Goal: Task Accomplishment & Management: Manage account settings

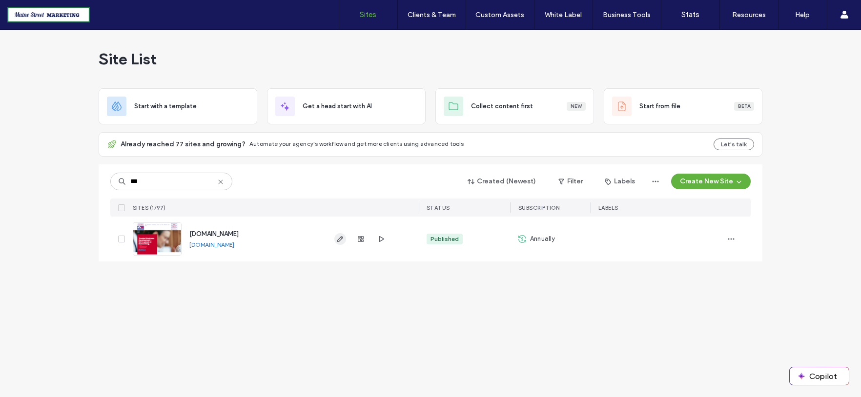
type input "***"
click at [339, 238] on icon "button" at bounding box center [340, 239] width 8 height 8
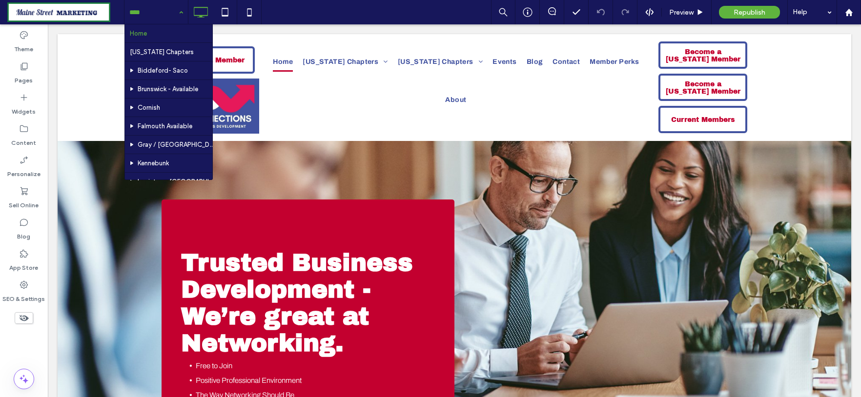
scroll to position [108, 0]
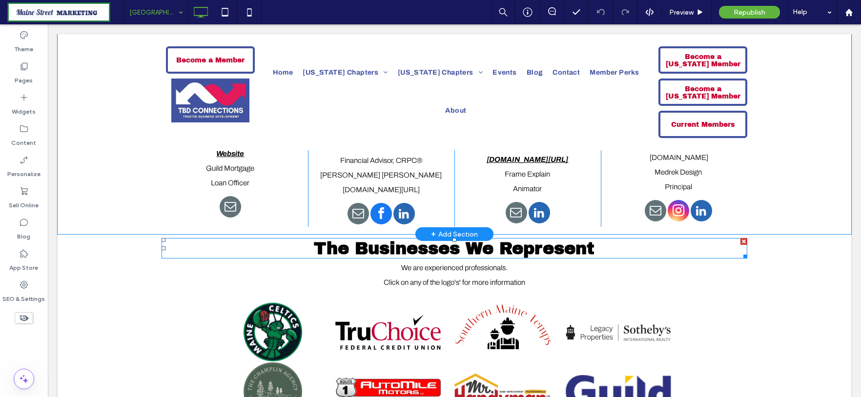
scroll to position [1573, 0]
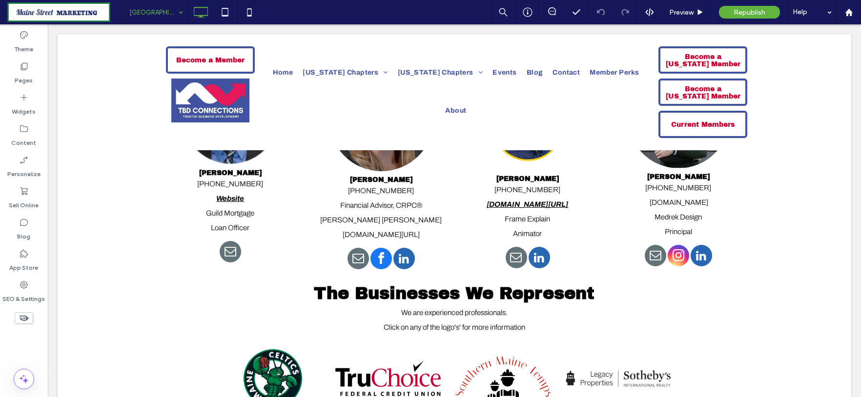
click at [21, 318] on icon at bounding box center [24, 318] width 11 height 11
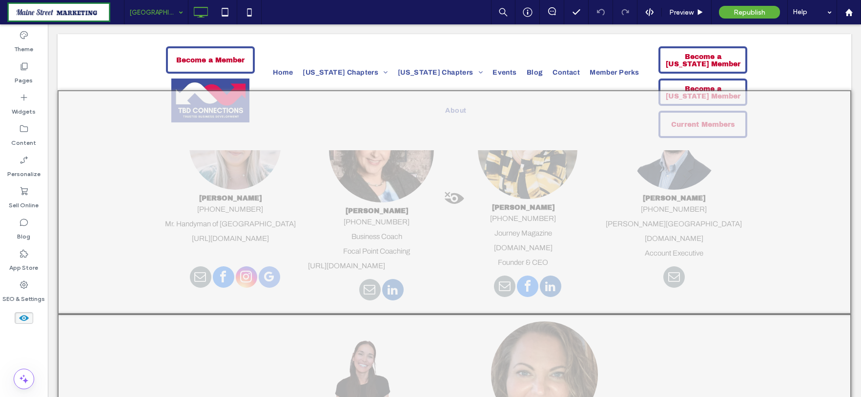
scroll to position [1790, 0]
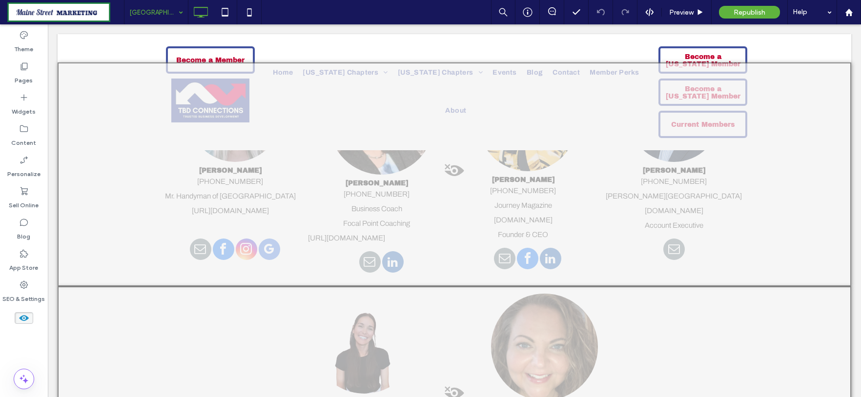
click at [252, 260] on div at bounding box center [455, 174] width 794 height 224
click at [264, 270] on button "Yes" at bounding box center [265, 273] width 30 height 12
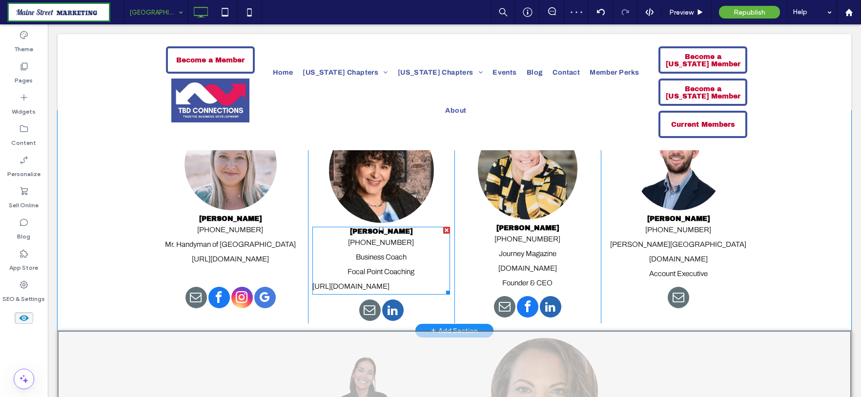
scroll to position [1681, 0]
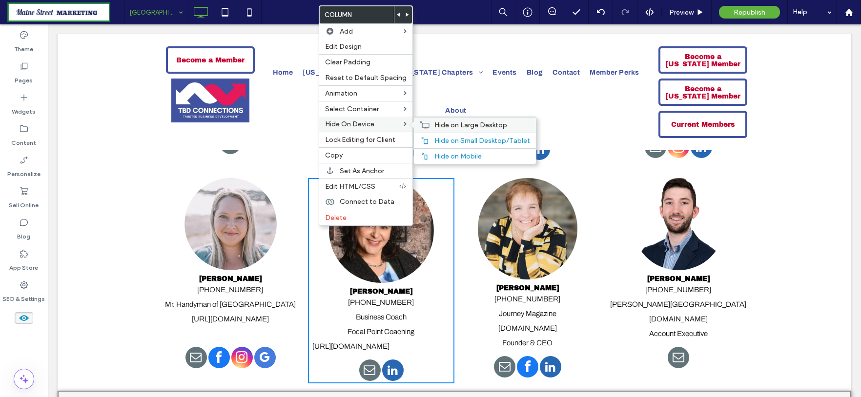
click at [428, 125] on div "Hide on Large Desktop" at bounding box center [475, 125] width 122 height 16
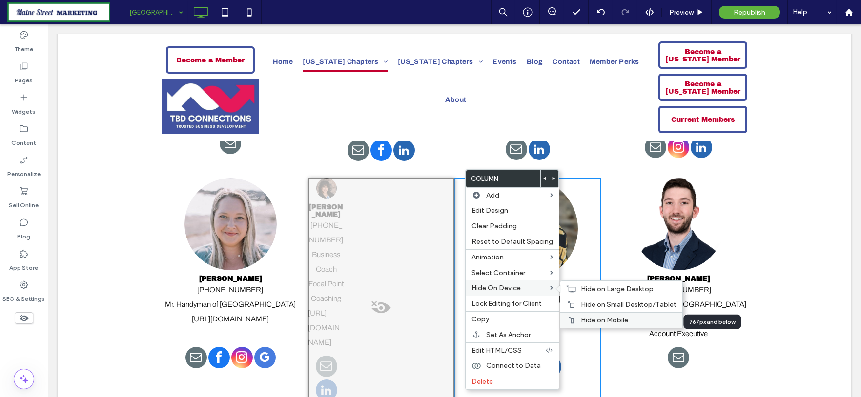
click at [591, 323] on span "Hide on Mobile" at bounding box center [604, 320] width 47 height 8
click at [591, 308] on span "Hide on Small Desktop/Tablet" at bounding box center [629, 305] width 96 height 8
click at [589, 290] on span "Hide on Large Desktop" at bounding box center [617, 289] width 73 height 8
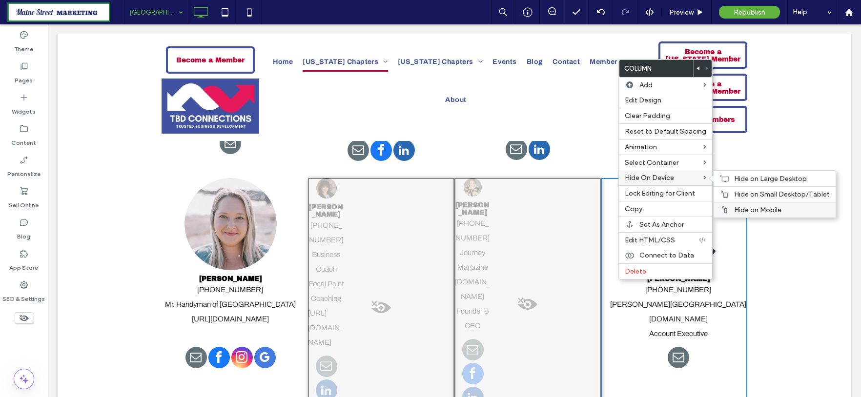
click at [748, 210] on span "Hide on Mobile" at bounding box center [757, 210] width 47 height 8
click at [746, 198] on span "Hide on Small Desktop/Tablet" at bounding box center [782, 194] width 96 height 8
click at [742, 180] on span "Hide on Large Desktop" at bounding box center [770, 179] width 73 height 8
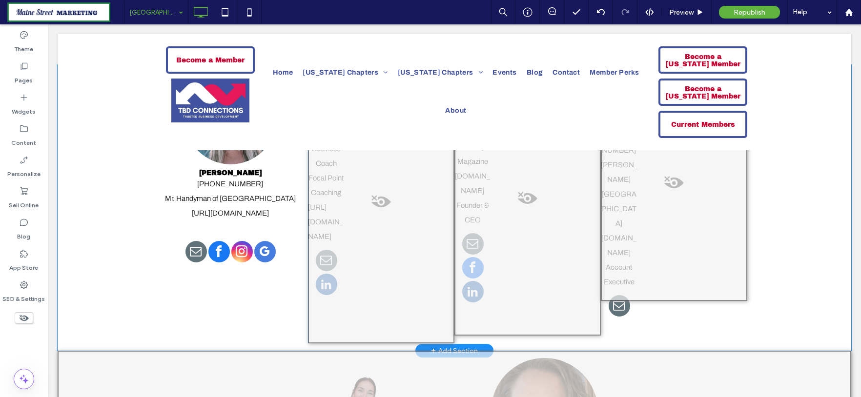
scroll to position [1790, 0]
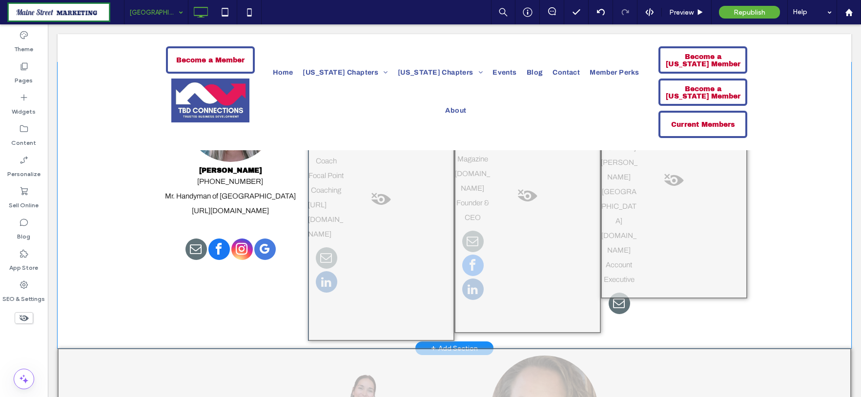
click at [121, 291] on div "[PERSON_NAME] [PHONE_NUMBER] Mr. Handyman of [GEOGRAPHIC_DATA] [URL][DOMAIN_NAM…" at bounding box center [455, 205] width 794 height 286
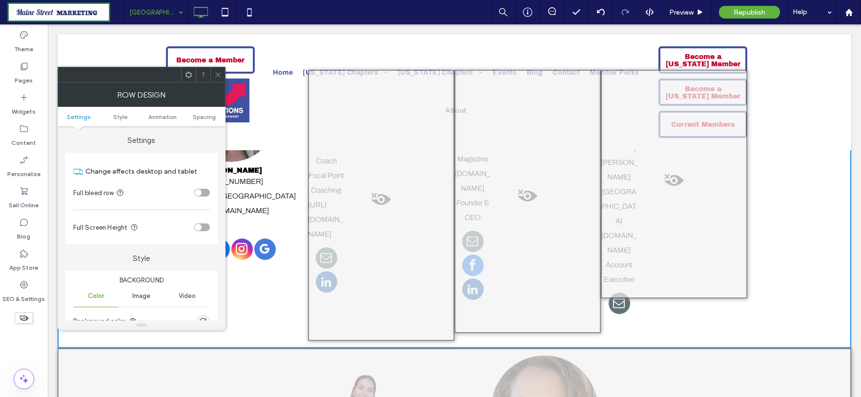
click at [219, 75] on icon at bounding box center [217, 74] width 7 height 7
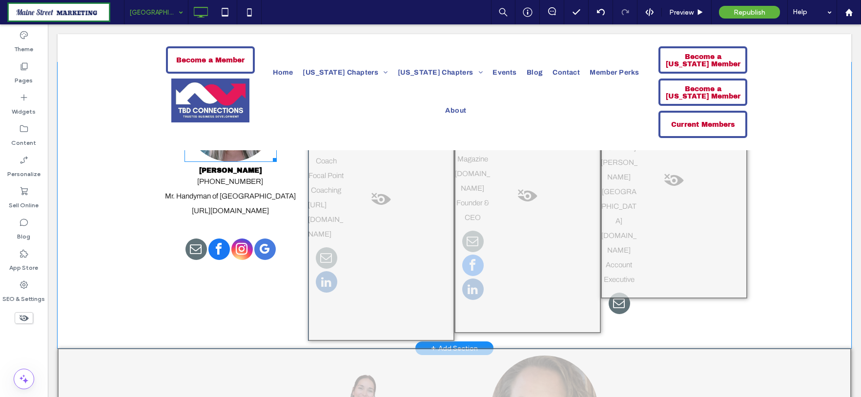
click at [228, 162] on img at bounding box center [231, 116] width 92 height 92
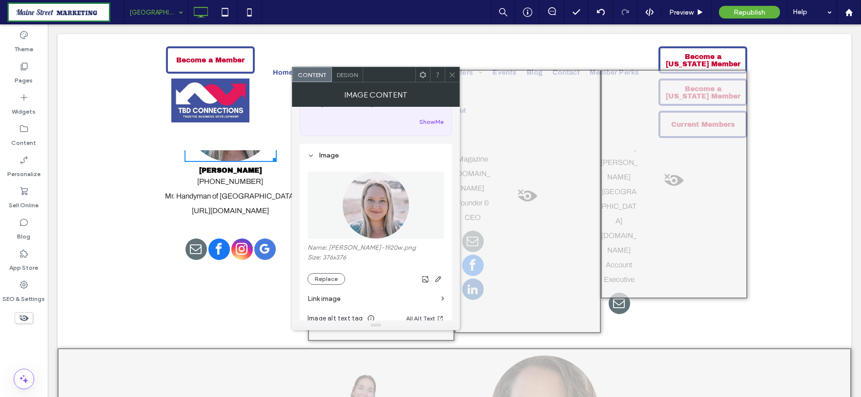
scroll to position [108, 0]
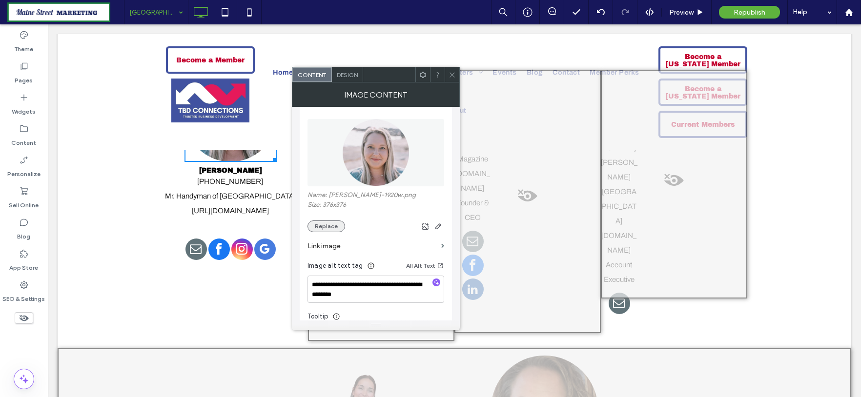
click at [320, 230] on button "Replace" at bounding box center [327, 227] width 38 height 12
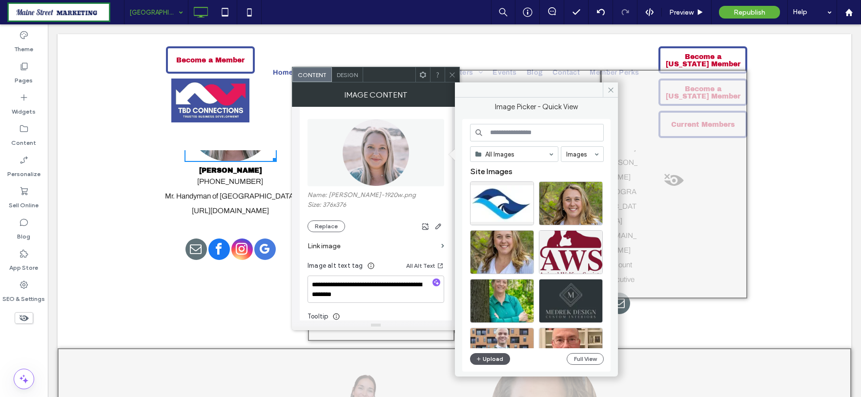
click at [494, 359] on button "Upload" at bounding box center [490, 359] width 40 height 12
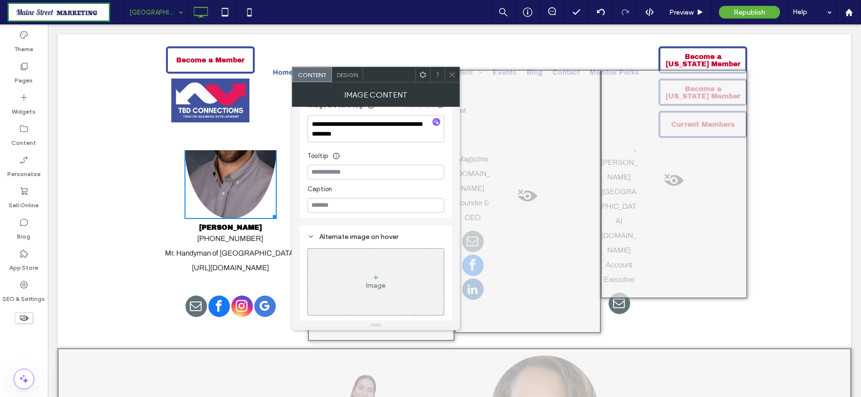
scroll to position [109, 0]
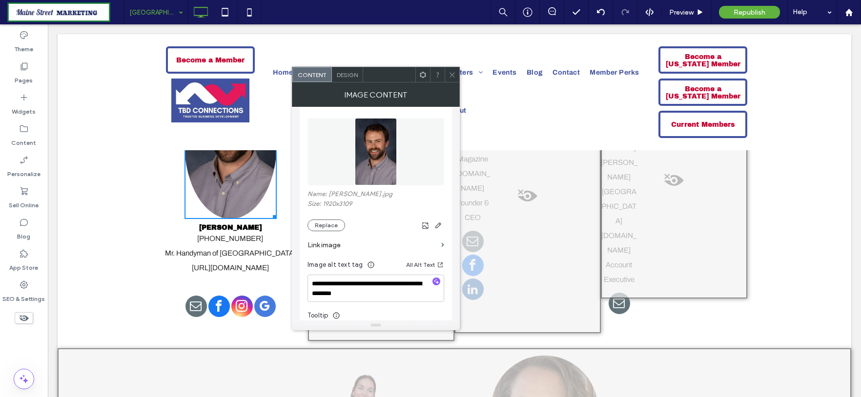
click at [246, 206] on img at bounding box center [231, 144] width 92 height 149
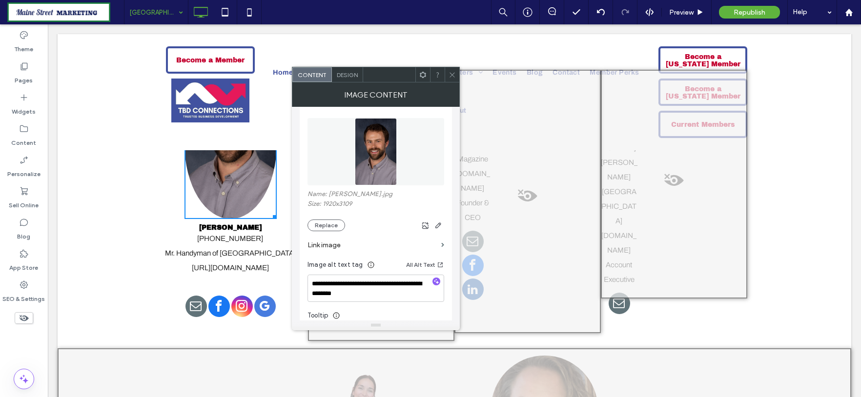
click at [349, 74] on span "Design" at bounding box center [347, 74] width 21 height 7
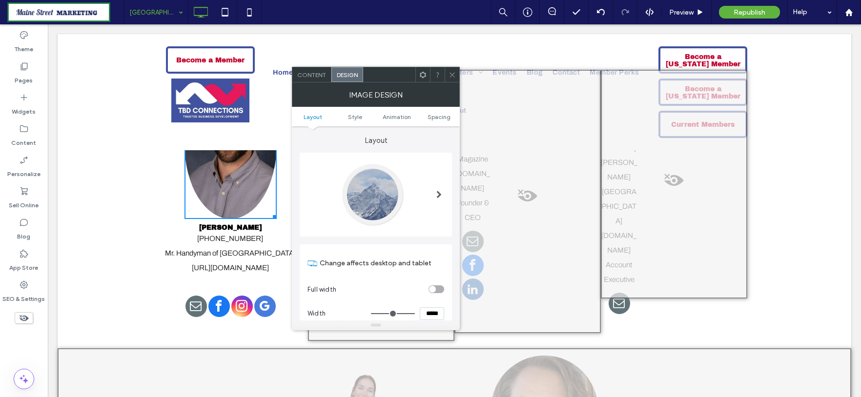
click at [320, 74] on span "Content" at bounding box center [311, 74] width 29 height 7
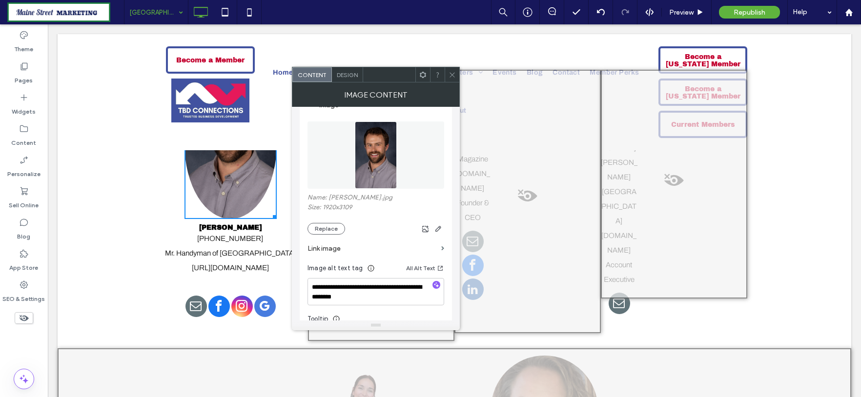
scroll to position [108, 0]
click at [442, 230] on span "button" at bounding box center [439, 227] width 12 height 12
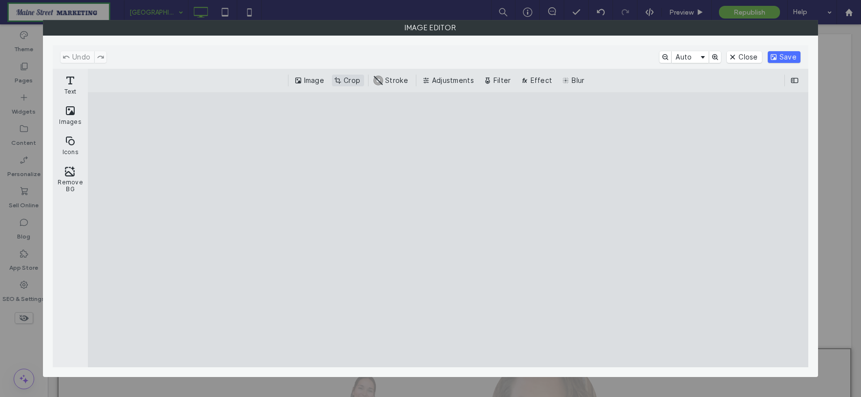
click at [349, 77] on button "Crop" at bounding box center [348, 81] width 32 height 12
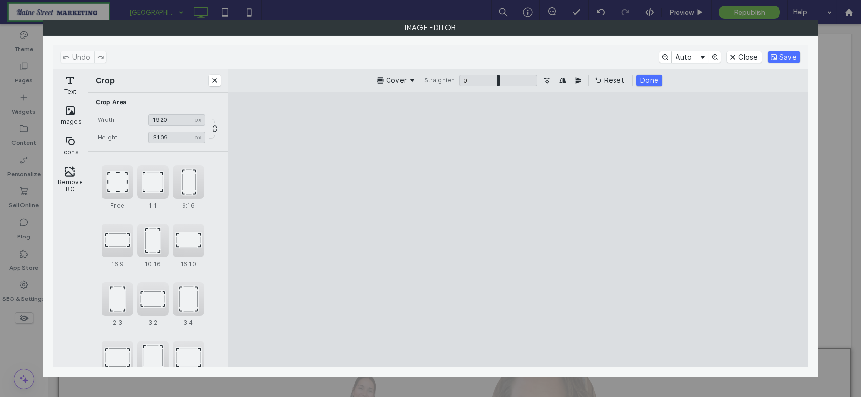
drag, startPoint x: 170, startPoint y: 135, endPoint x: 143, endPoint y: 136, distance: 27.4
click at [145, 136] on div "Height **** px 3109 px" at bounding box center [158, 138] width 125 height 12
drag, startPoint x: 528, startPoint y: 243, endPoint x: 530, endPoint y: 262, distance: 19.1
click at [518, 230] on cesdk-canvas "Editor canvas" at bounding box center [518, 230] width 0 height 0
drag, startPoint x: 528, startPoint y: 252, endPoint x: 528, endPoint y: 270, distance: 17.6
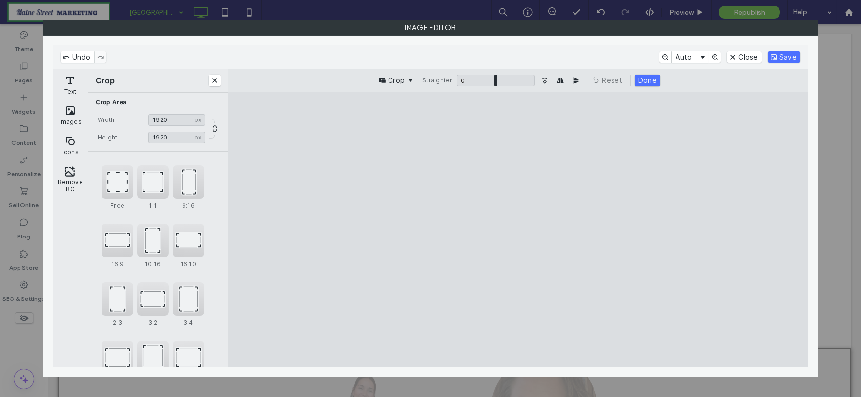
click at [518, 230] on cesdk-canvas "Editor canvas" at bounding box center [518, 230] width 0 height 0
drag, startPoint x: 524, startPoint y: 260, endPoint x: 525, endPoint y: 276, distance: 16.6
click at [518, 230] on cesdk-canvas "Editor canvas" at bounding box center [518, 230] width 0 height 0
drag, startPoint x: 583, startPoint y: 300, endPoint x: 581, endPoint y: 332, distance: 31.8
click at [518, 230] on cesdk-canvas "Editor canvas" at bounding box center [518, 230] width 0 height 0
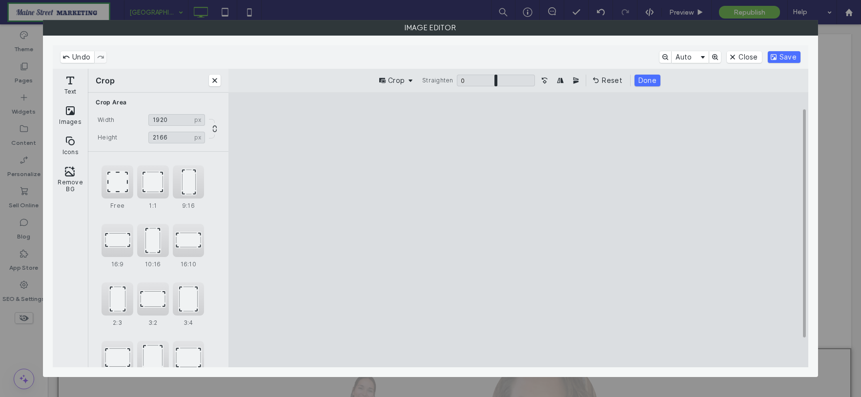
drag, startPoint x: 520, startPoint y: 340, endPoint x: 520, endPoint y: 368, distance: 28.3
click at [518, 230] on cesdk-canvas "Editor canvas" at bounding box center [518, 230] width 0 height 0
drag, startPoint x: 521, startPoint y: 132, endPoint x: 520, endPoint y: 151, distance: 19.0
click at [518, 230] on cesdk-canvas "Editor canvas" at bounding box center [518, 230] width 0 height 0
type input "****"
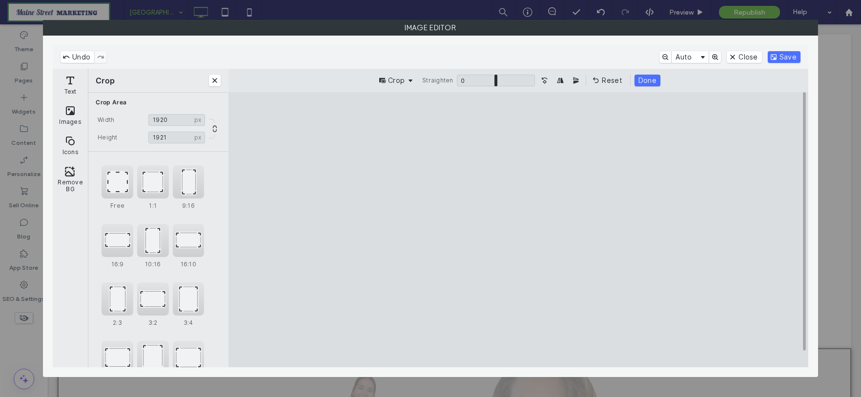
drag, startPoint x: 518, startPoint y: 357, endPoint x: 518, endPoint y: 351, distance: 6.9
click at [518, 230] on cesdk-canvas "Editor canvas" at bounding box center [518, 230] width 0 height 0
click at [641, 80] on button "Done" at bounding box center [648, 81] width 26 height 12
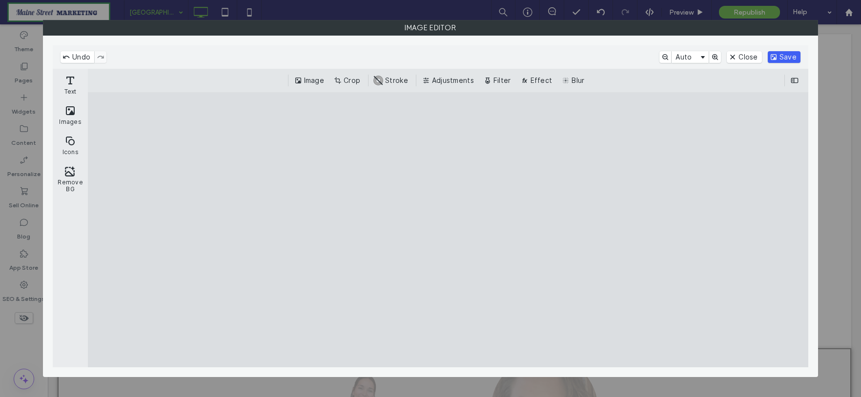
click at [782, 53] on button "Save" at bounding box center [784, 57] width 33 height 12
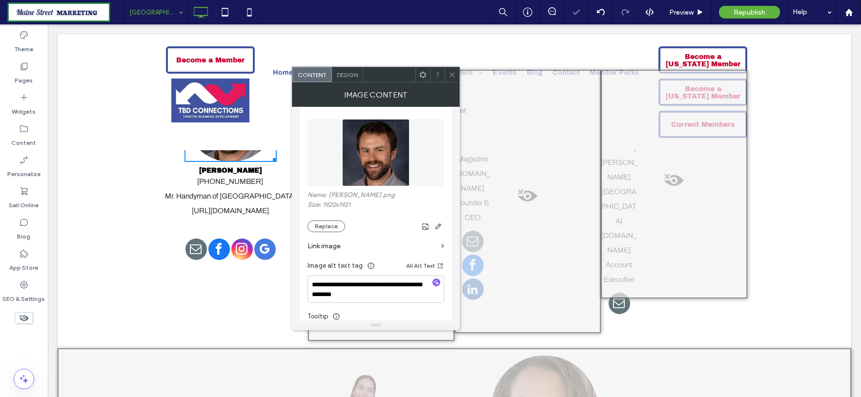
click at [449, 74] on icon at bounding box center [452, 74] width 7 height 7
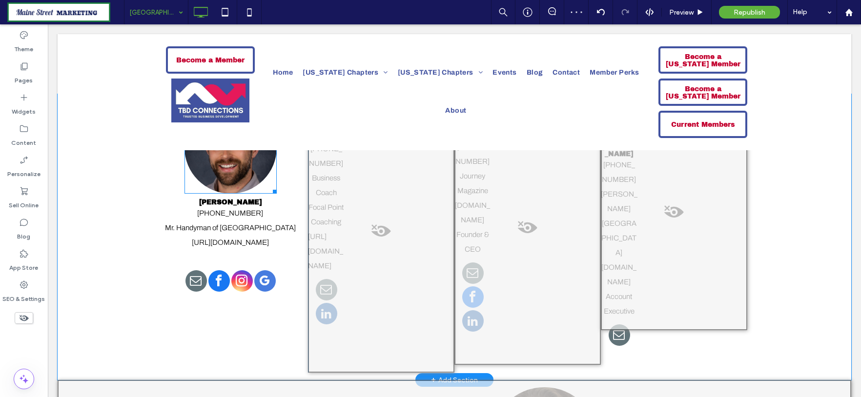
scroll to position [1736, 0]
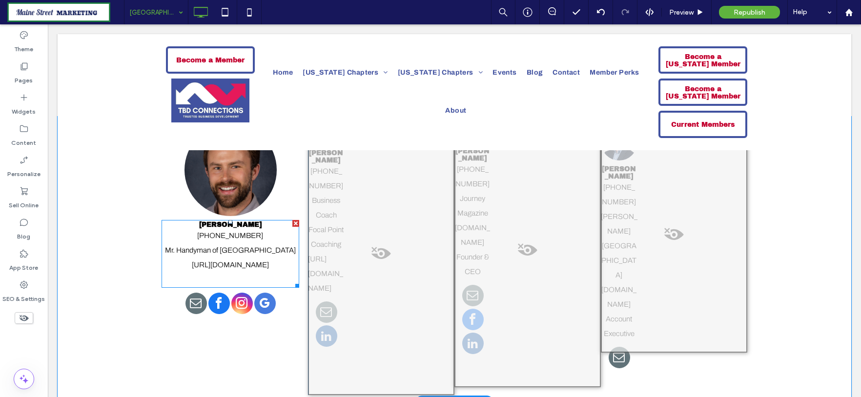
click at [254, 228] on h4 "[PERSON_NAME]" at bounding box center [231, 224] width 138 height 7
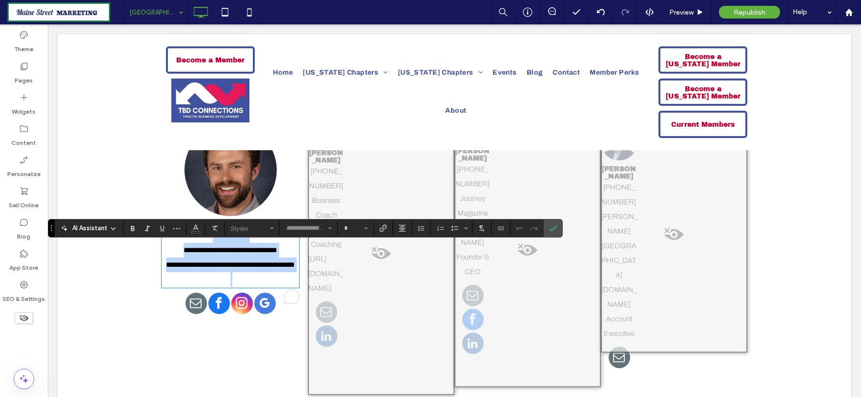
click at [257, 228] on h4 "**********" at bounding box center [231, 224] width 138 height 7
click at [248, 228] on span "**********" at bounding box center [230, 224] width 35 height 7
type input "**********"
type input "**"
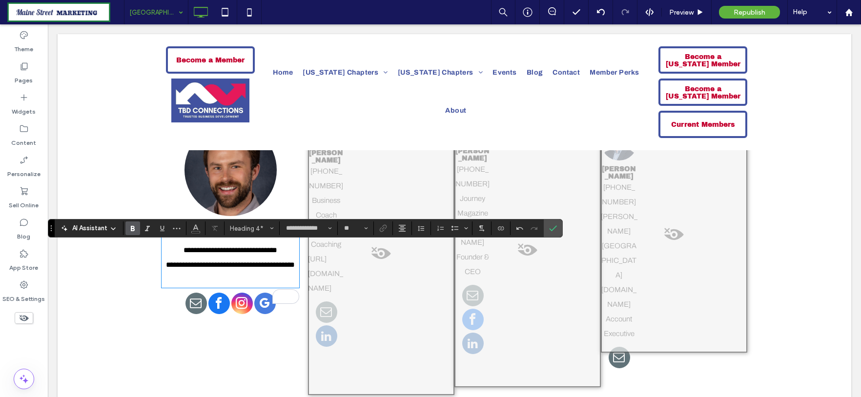
type input "*******"
type input "**"
drag, startPoint x: 253, startPoint y: 261, endPoint x: 219, endPoint y: 263, distance: 34.2
click at [219, 243] on p "**********" at bounding box center [231, 235] width 138 height 15
drag, startPoint x: 282, startPoint y: 277, endPoint x: 170, endPoint y: 280, distance: 111.9
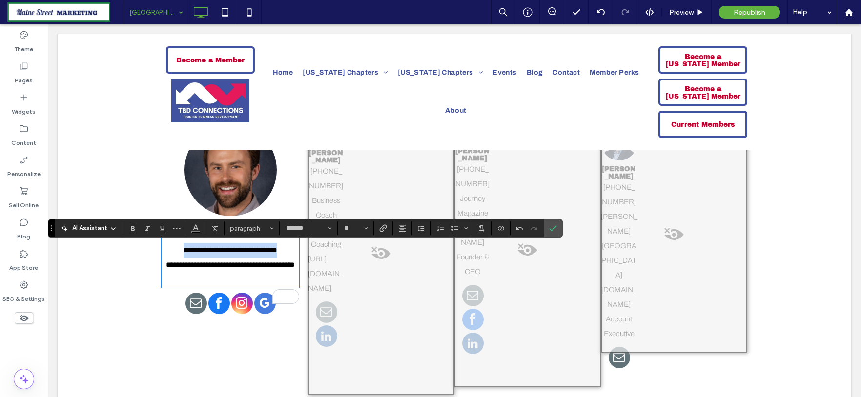
click at [170, 258] on p "**********" at bounding box center [231, 250] width 138 height 15
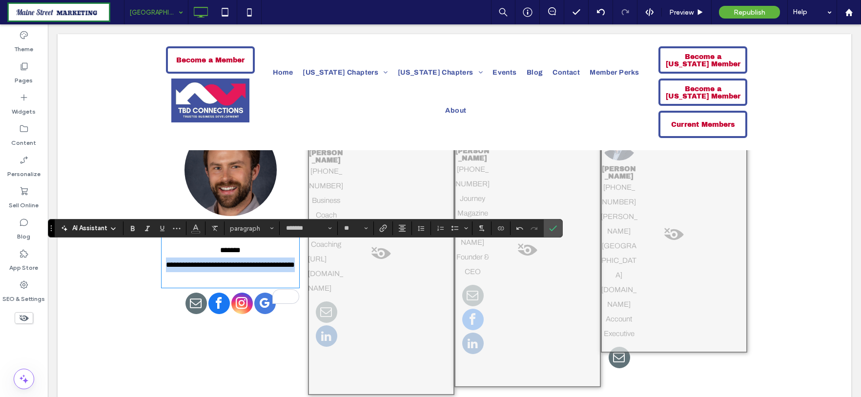
drag, startPoint x: 163, startPoint y: 290, endPoint x: 252, endPoint y: 308, distance: 91.0
click at [252, 272] on p "**********" at bounding box center [231, 265] width 138 height 15
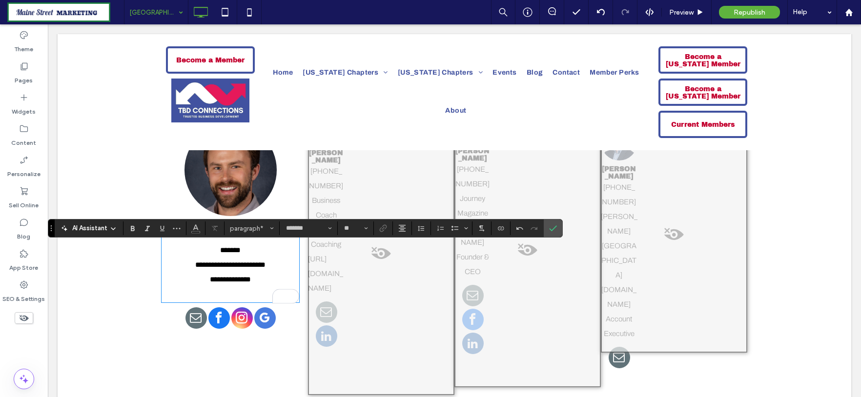
click at [223, 302] on p "To enrich screen reader interactions, please activate Accessibility in Grammarl…" at bounding box center [231, 294] width 138 height 15
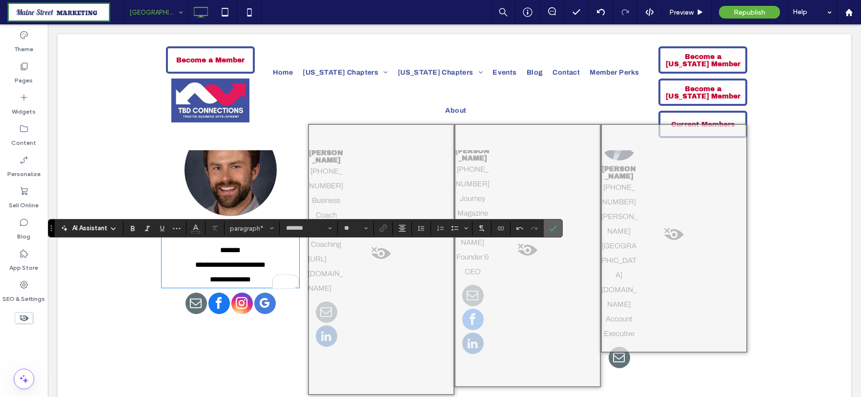
click at [554, 223] on span "Confirm" at bounding box center [553, 228] width 8 height 17
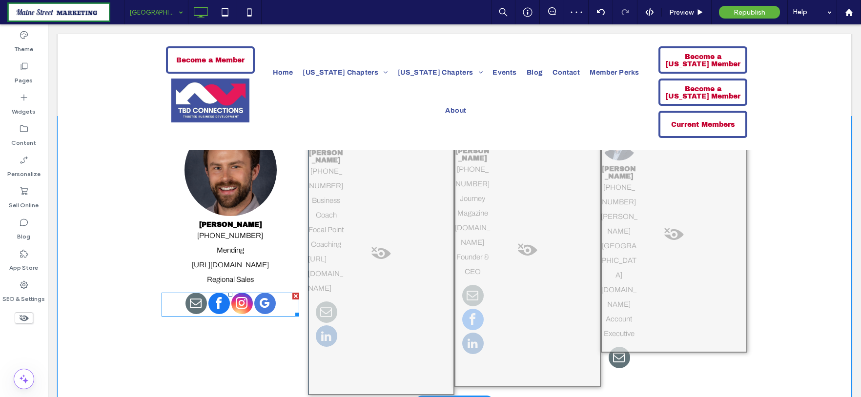
click at [211, 314] on span "facebook" at bounding box center [218, 303] width 21 height 21
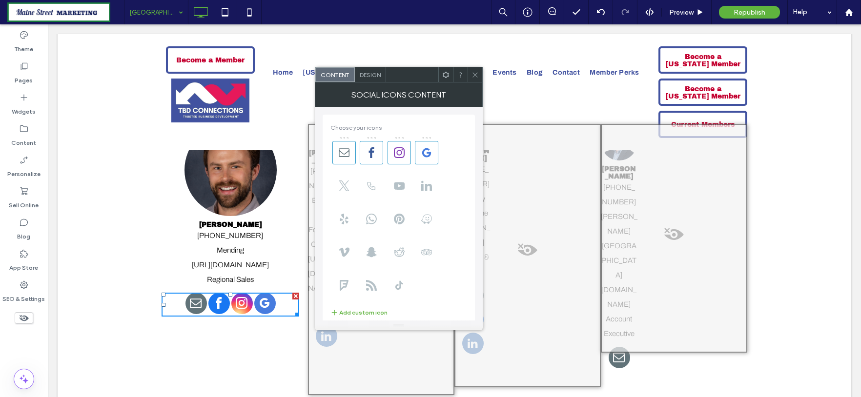
click at [386, 153] on div at bounding box center [399, 219] width 137 height 166
click at [378, 153] on span at bounding box center [371, 152] width 23 height 23
drag, startPoint x: 396, startPoint y: 152, endPoint x: 403, endPoint y: 151, distance: 6.4
click at [396, 153] on use at bounding box center [399, 152] width 11 height 11
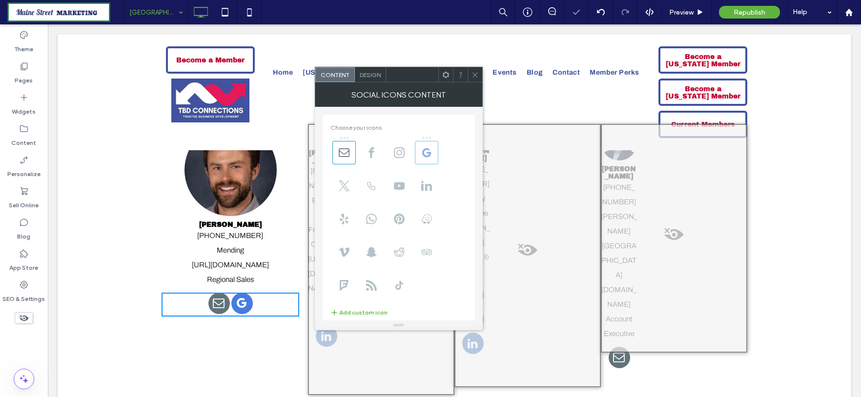
click at [422, 151] on icon at bounding box center [426, 152] width 11 height 11
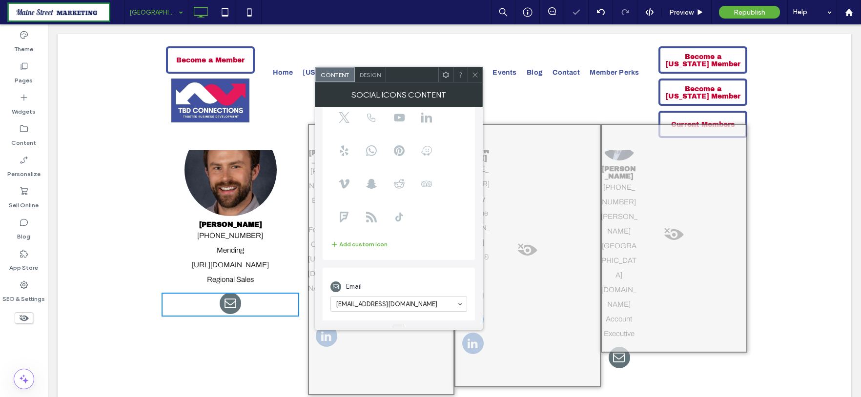
scroll to position [69, 0]
paste input "**********"
type input "**********"
click at [477, 78] on icon at bounding box center [475, 74] width 7 height 7
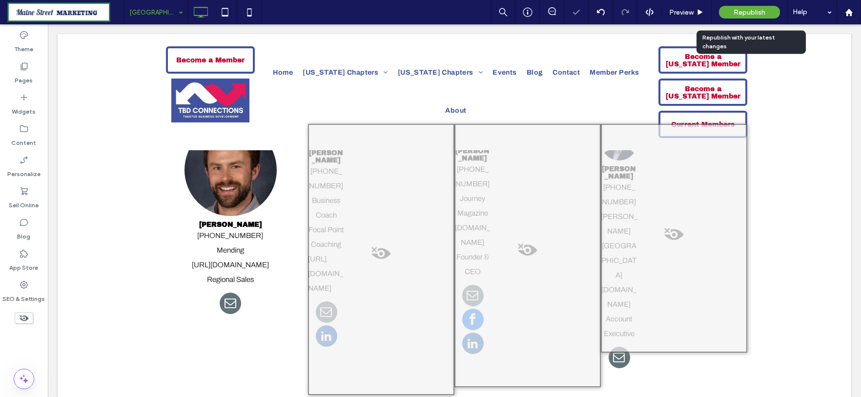
click at [762, 10] on span "Republish" at bounding box center [750, 12] width 32 height 8
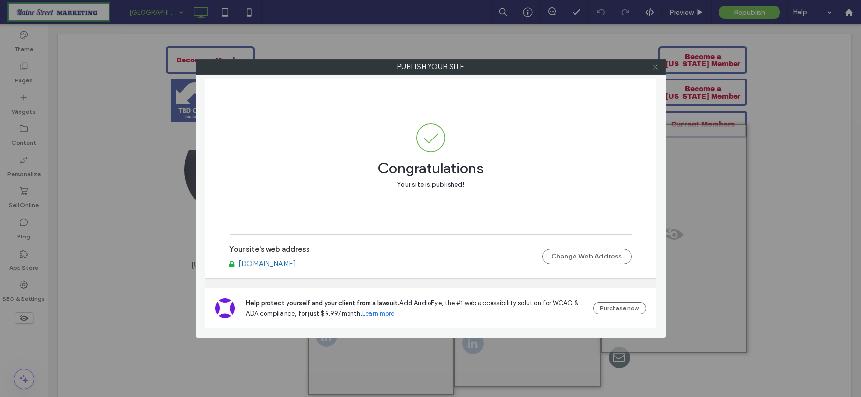
click at [656, 67] on use at bounding box center [655, 66] width 5 height 5
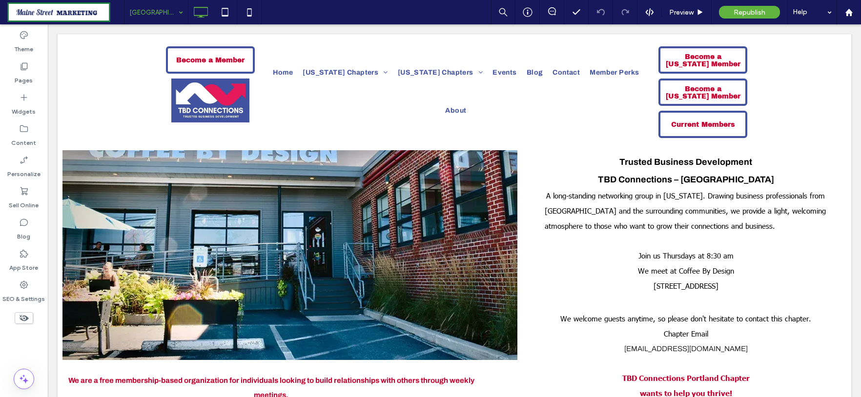
scroll to position [0, 0]
